Goal: Information Seeking & Learning: Learn about a topic

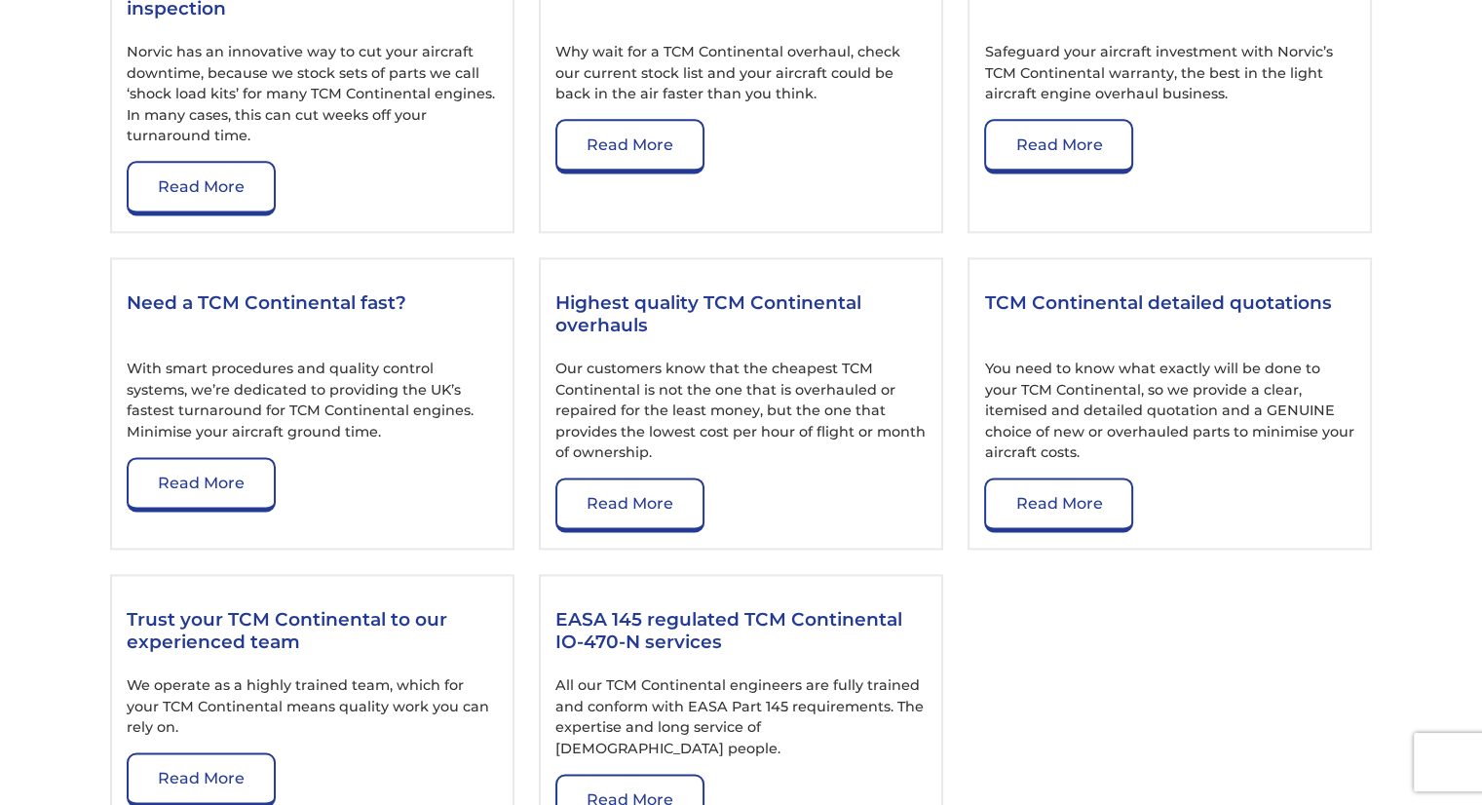
scroll to position [2612, 0]
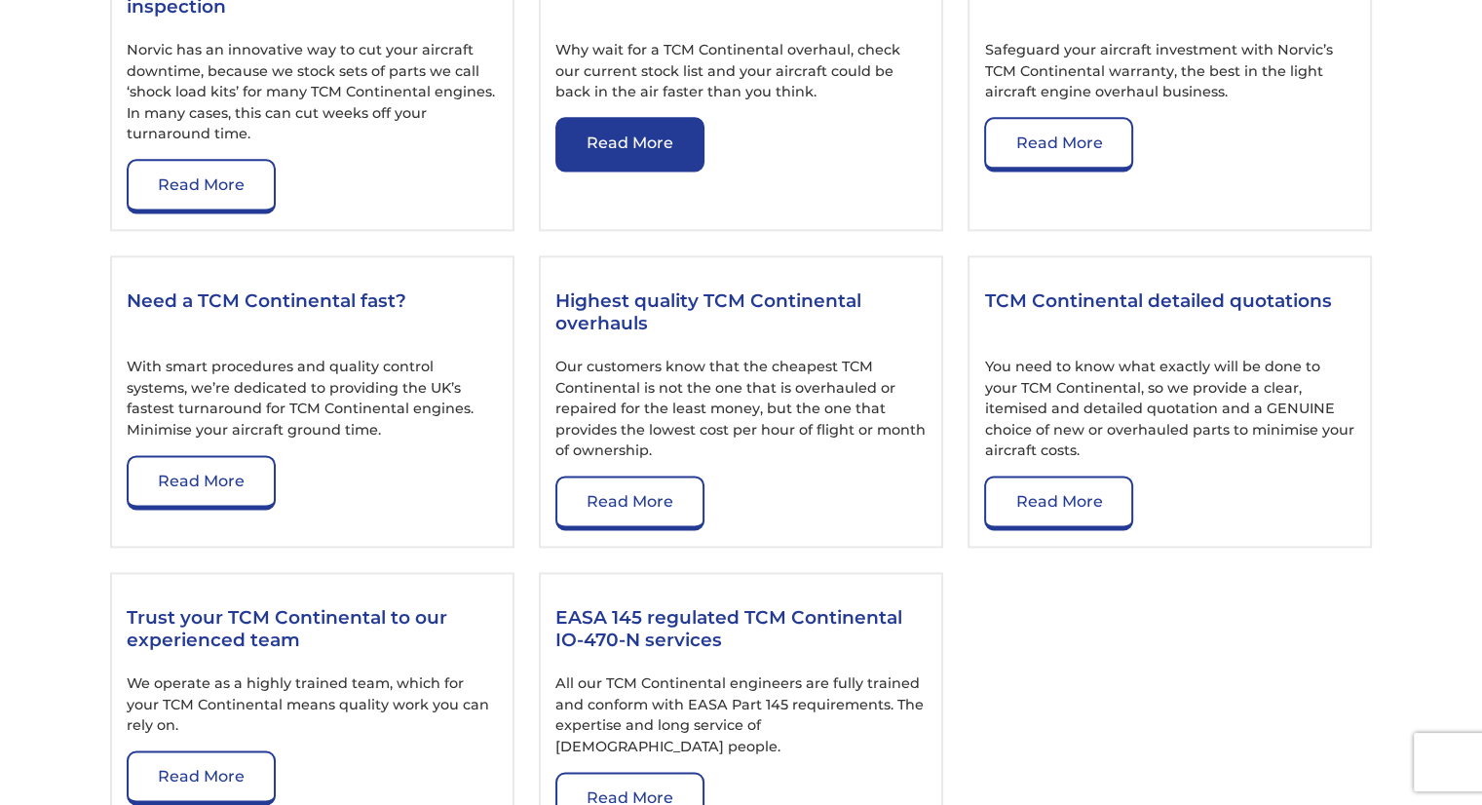
click at [618, 146] on link "Read More" at bounding box center [630, 144] width 149 height 55
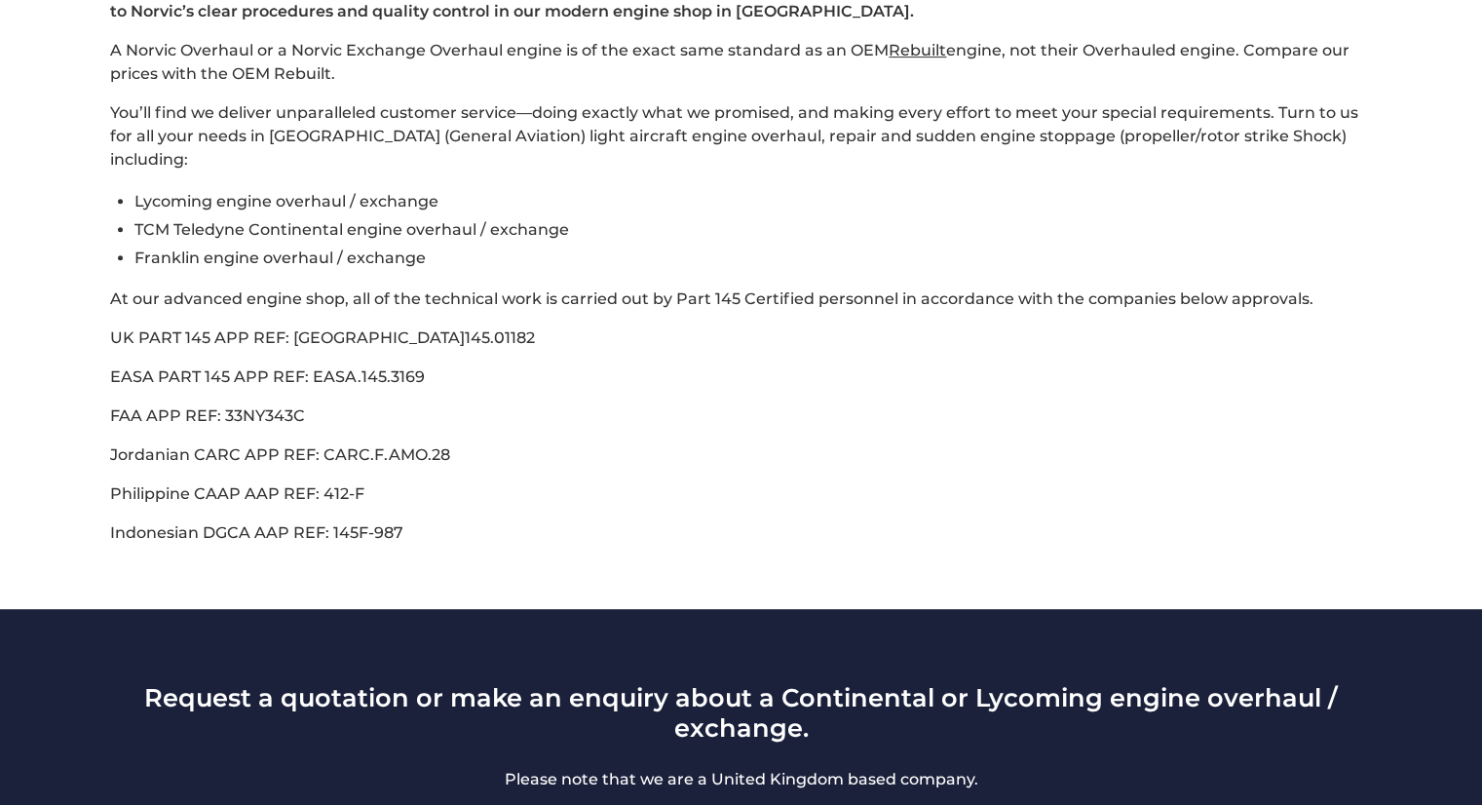
scroll to position [780, 0]
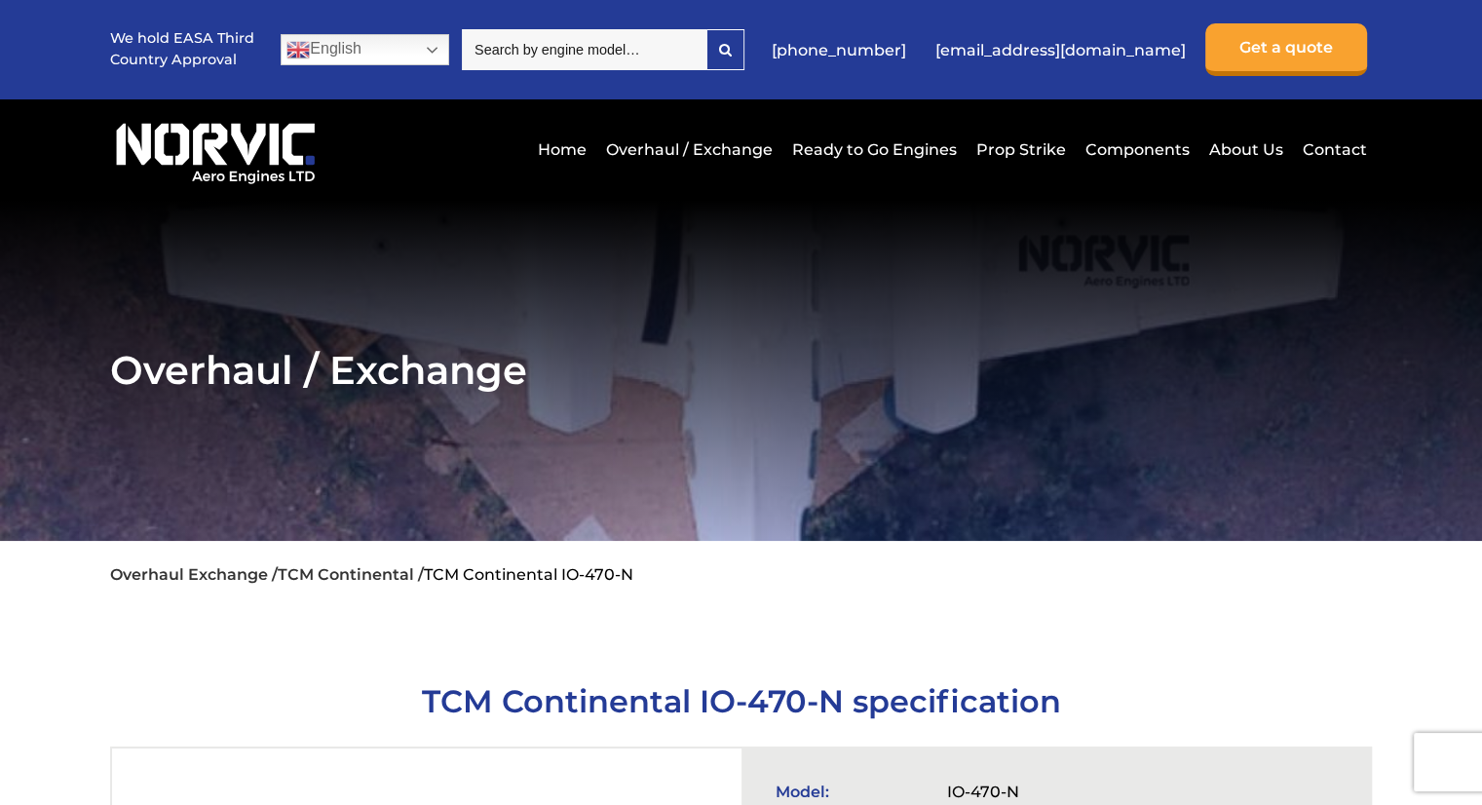
scroll to position [2612, 0]
